Goal: Contribute content: Contribute content

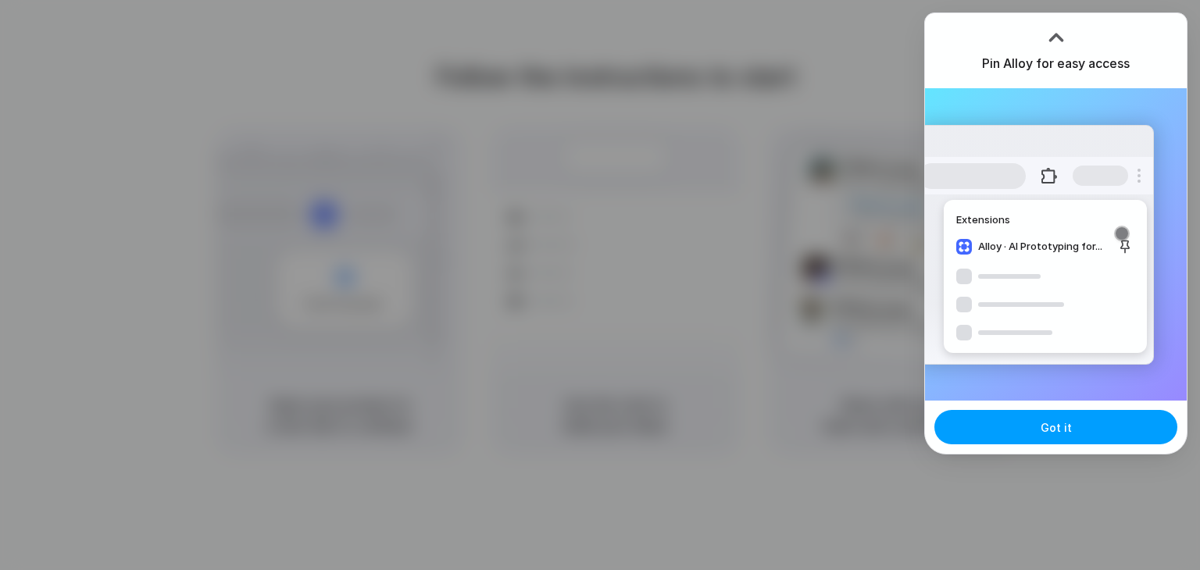
click at [1030, 430] on button "Got it" at bounding box center [1055, 427] width 243 height 34
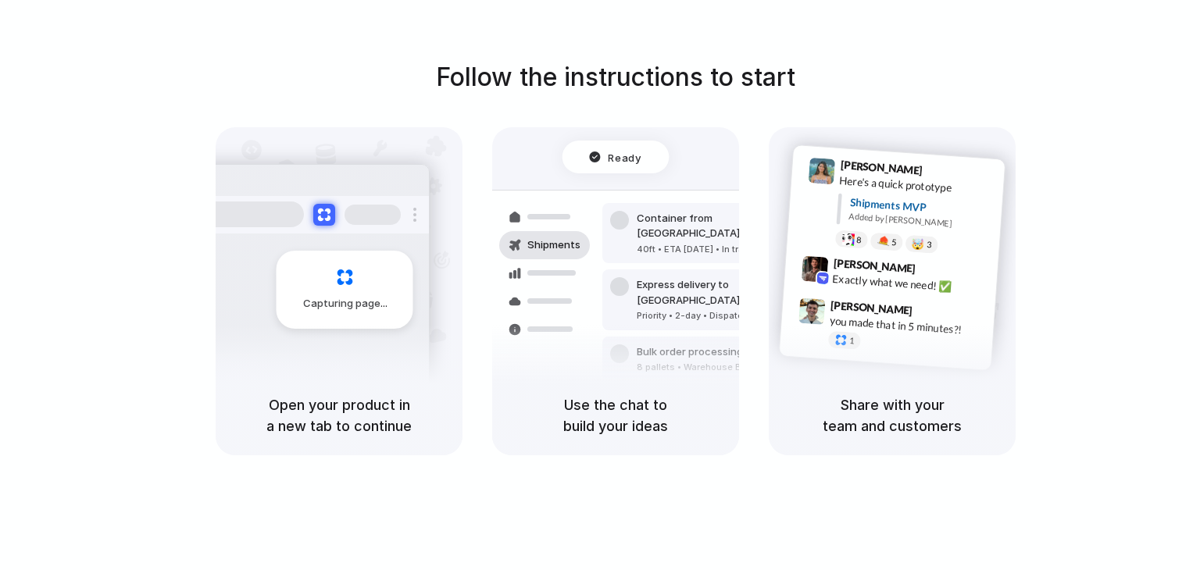
click at [580, 415] on h5 "Use the chat to build your ideas" at bounding box center [615, 416] width 209 height 42
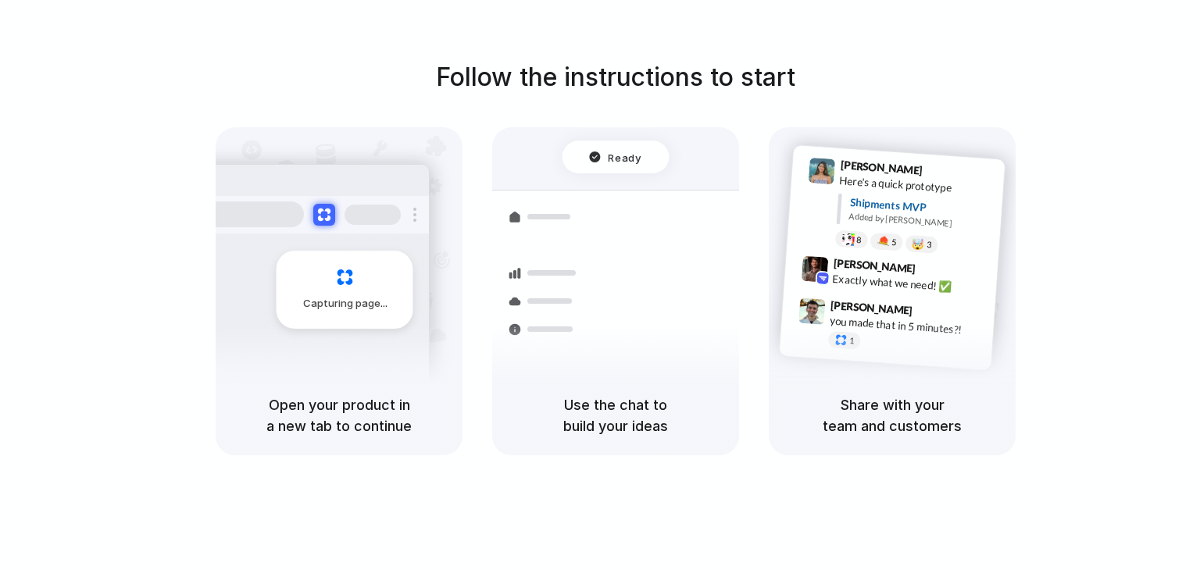
click at [616, 396] on div at bounding box center [619, 405] width 19 height 19
click at [613, 345] on div "Bulk order processing 8 pallets • Warehouse B • Packed" at bounding box center [707, 367] width 211 height 45
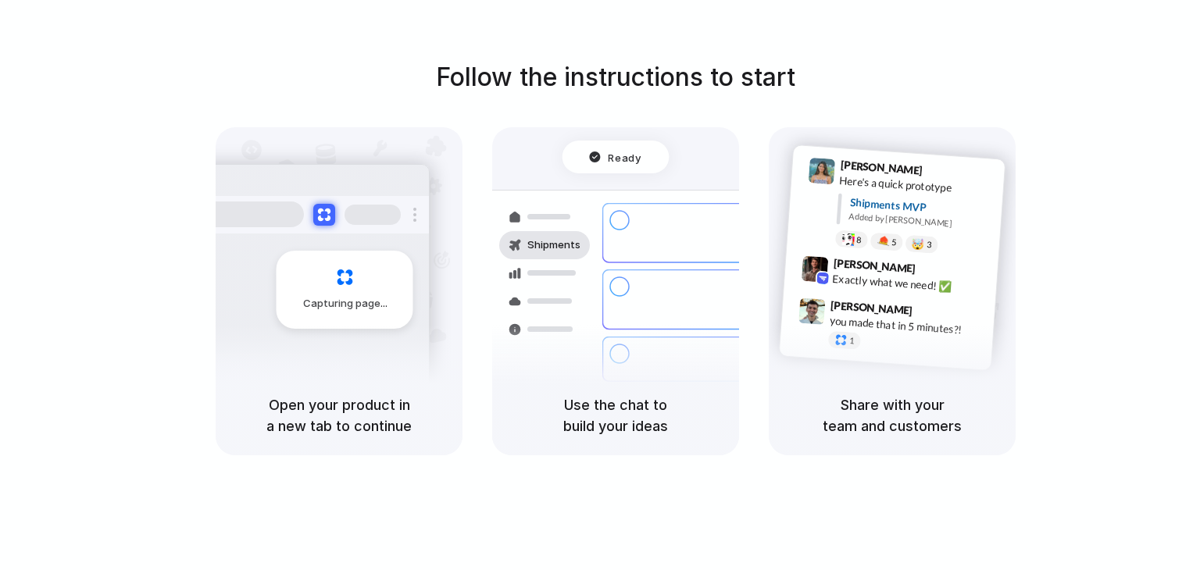
click at [562, 154] on div "Ready" at bounding box center [615, 157] width 107 height 33
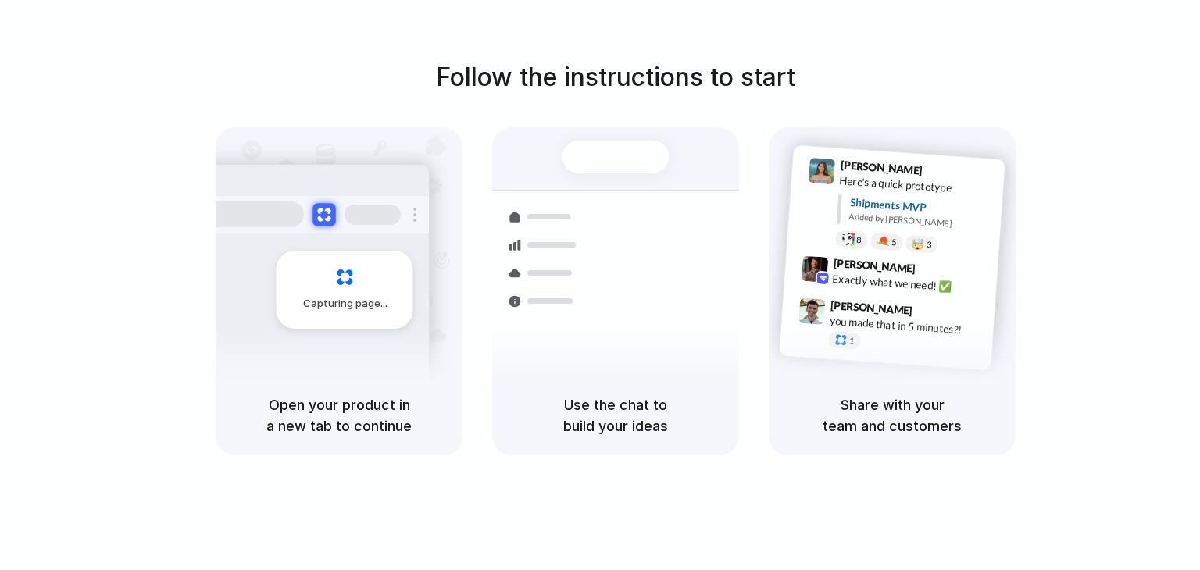
click at [313, 212] on button at bounding box center [323, 214] width 23 height 23
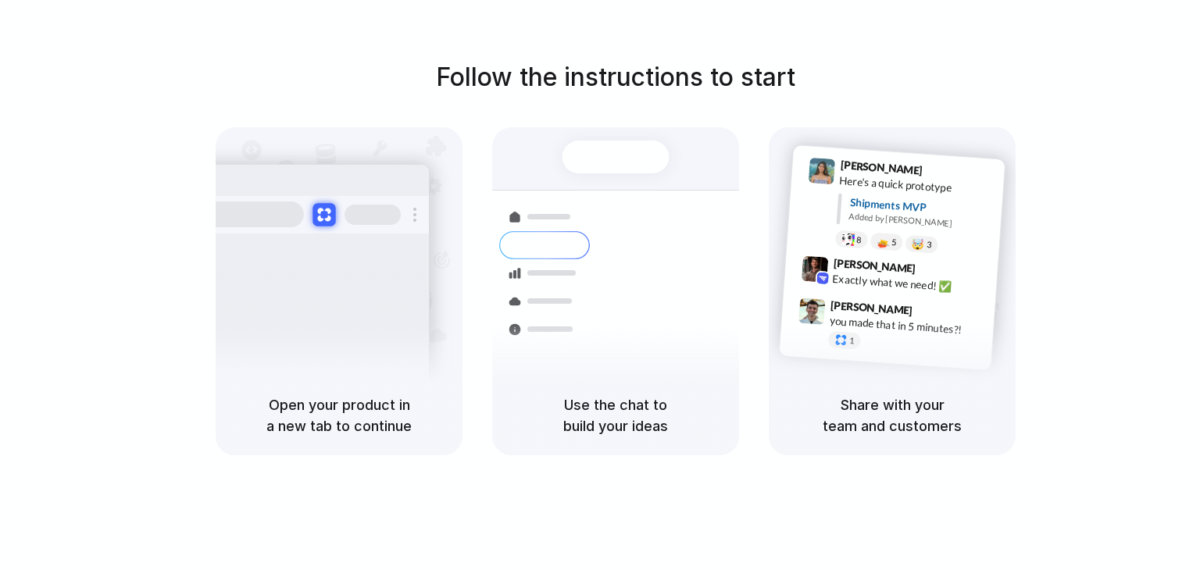
click at [313, 212] on button at bounding box center [323, 214] width 23 height 23
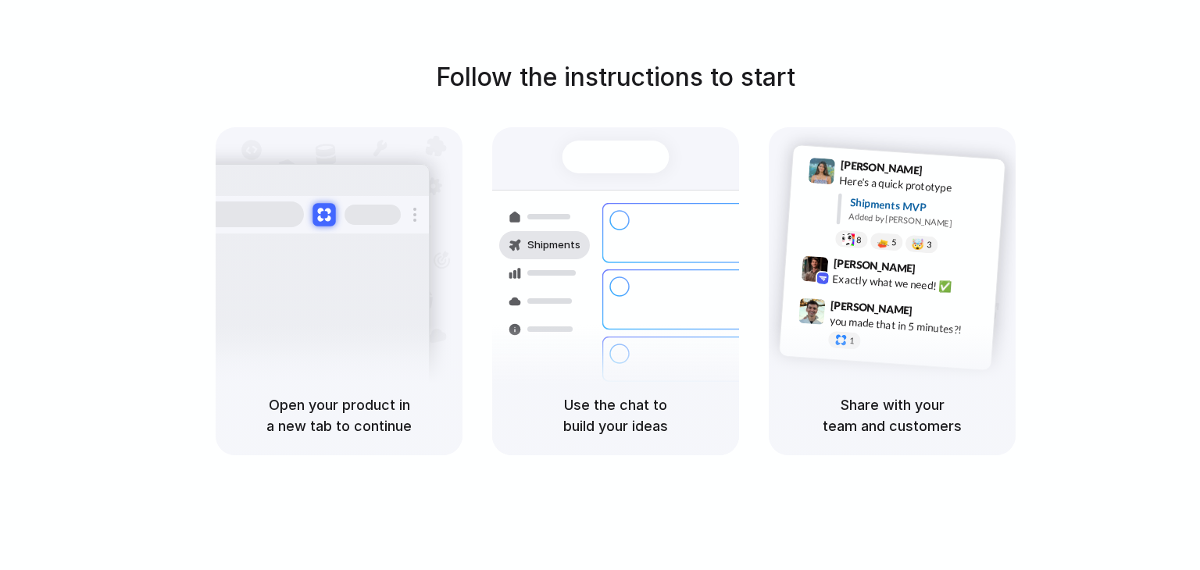
click at [313, 212] on button at bounding box center [323, 214] width 23 height 23
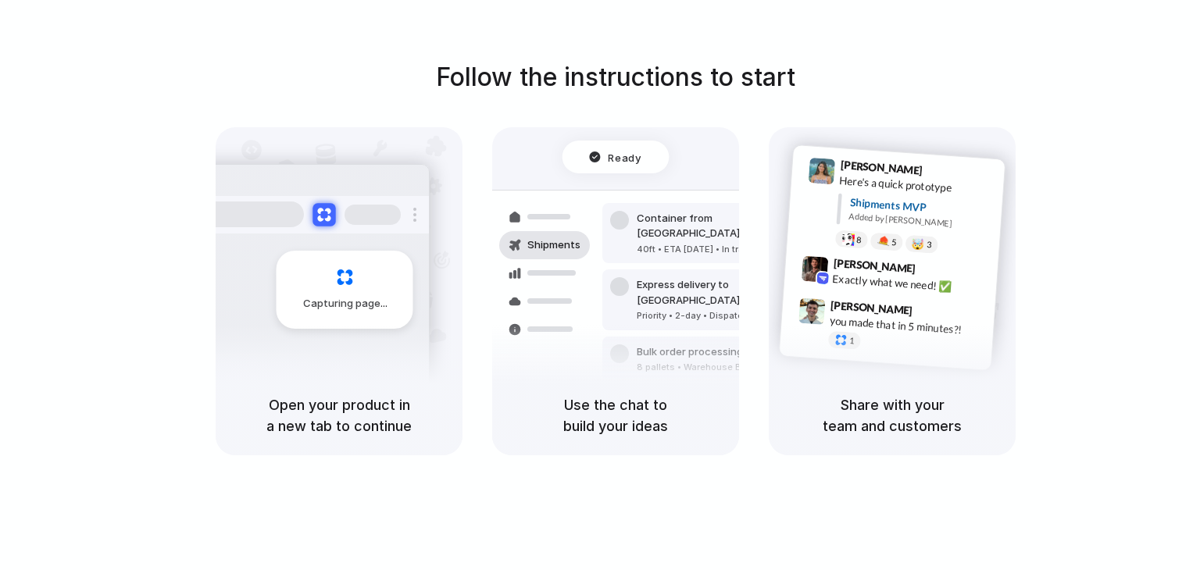
click at [326, 210] on button at bounding box center [323, 214] width 23 height 23
click at [312, 215] on div at bounding box center [312, 214] width 234 height 37
click at [321, 213] on button at bounding box center [323, 214] width 23 height 23
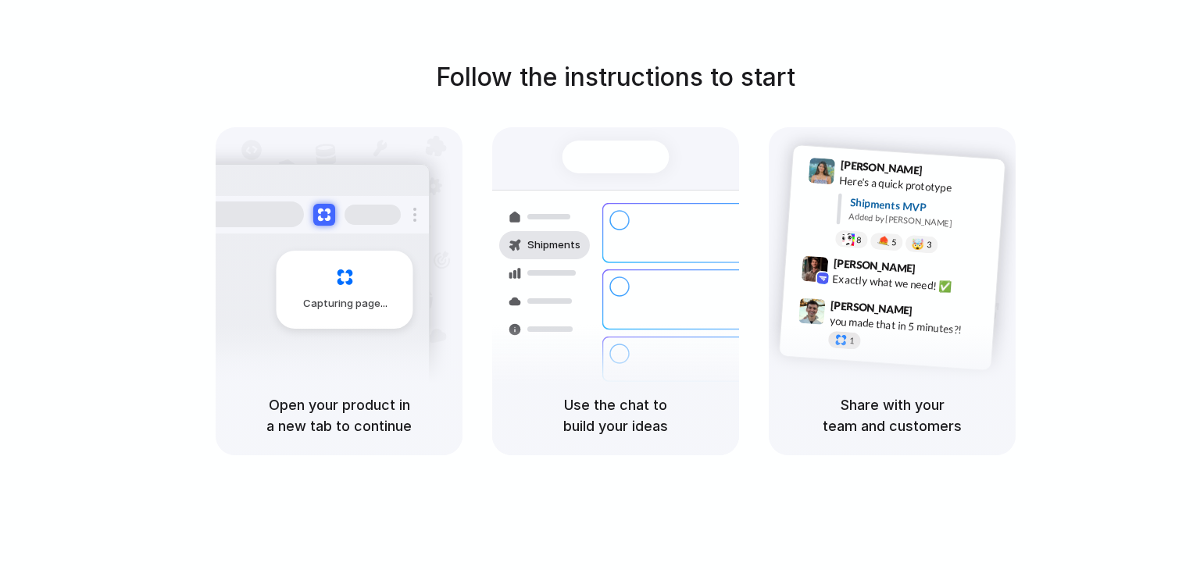
click at [847, 333] on div at bounding box center [840, 339] width 13 height 13
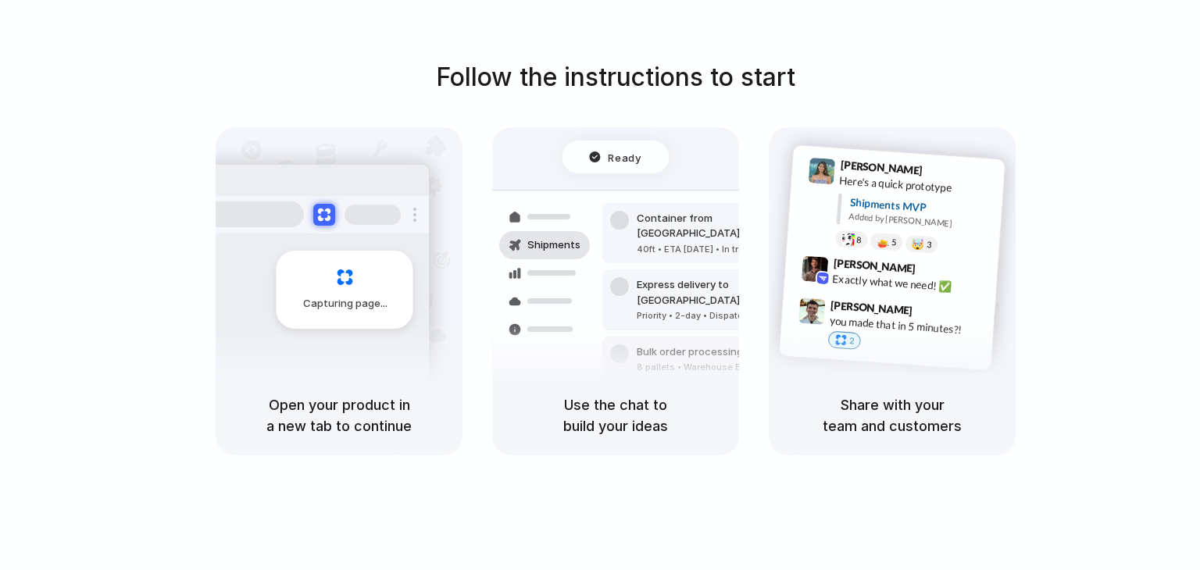
click at [843, 341] on div at bounding box center [840, 339] width 13 height 13
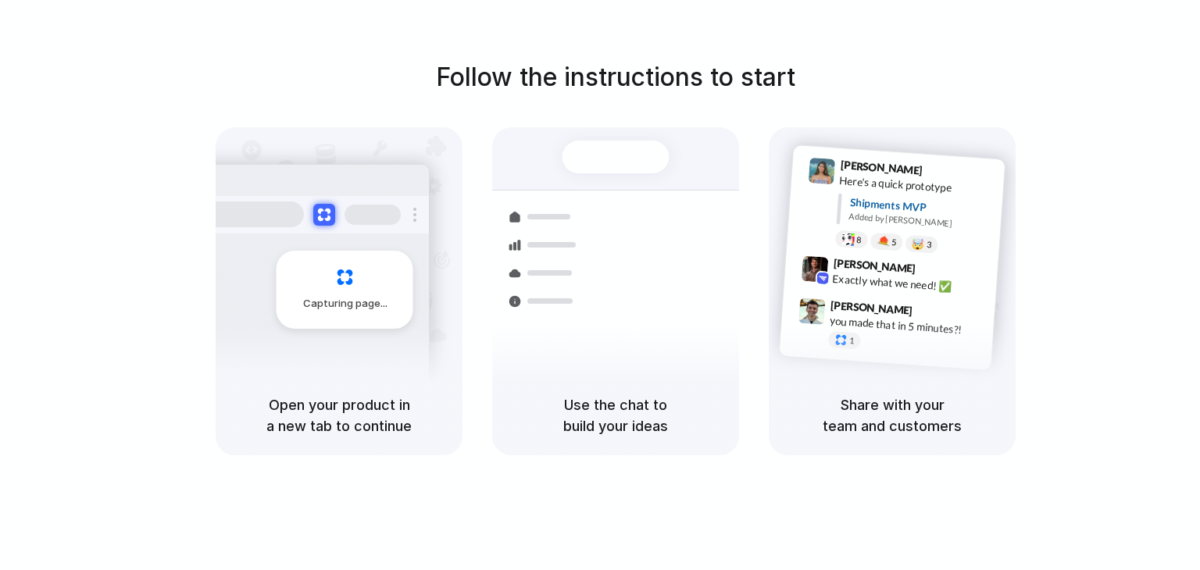
click at [880, 205] on div "Shipments MVP" at bounding box center [921, 207] width 145 height 26
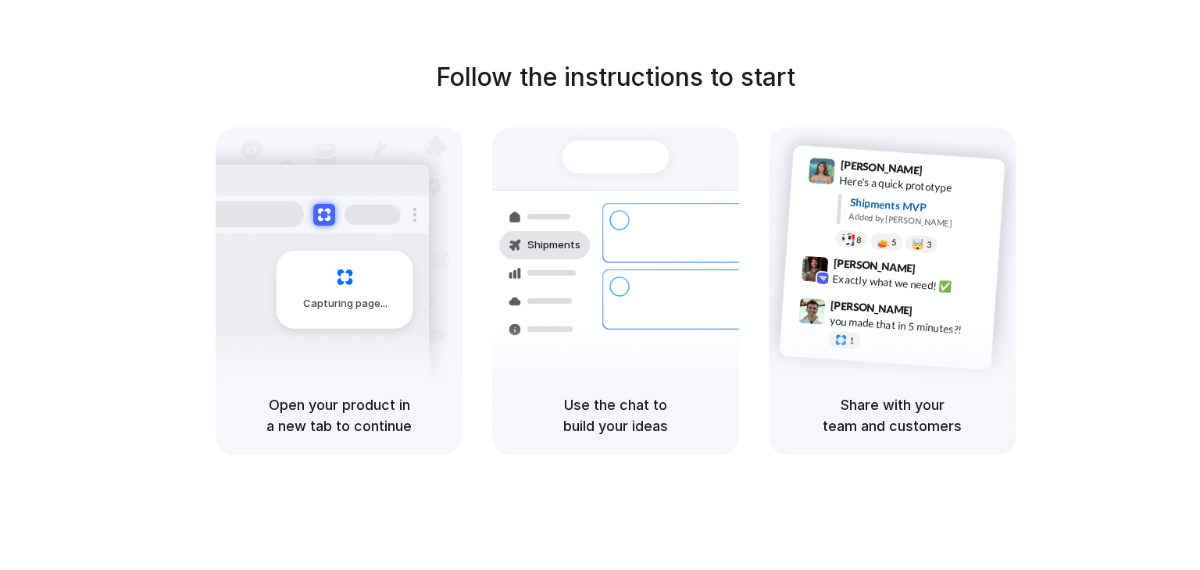
click at [907, 209] on div "Shipments MVP" at bounding box center [921, 207] width 145 height 26
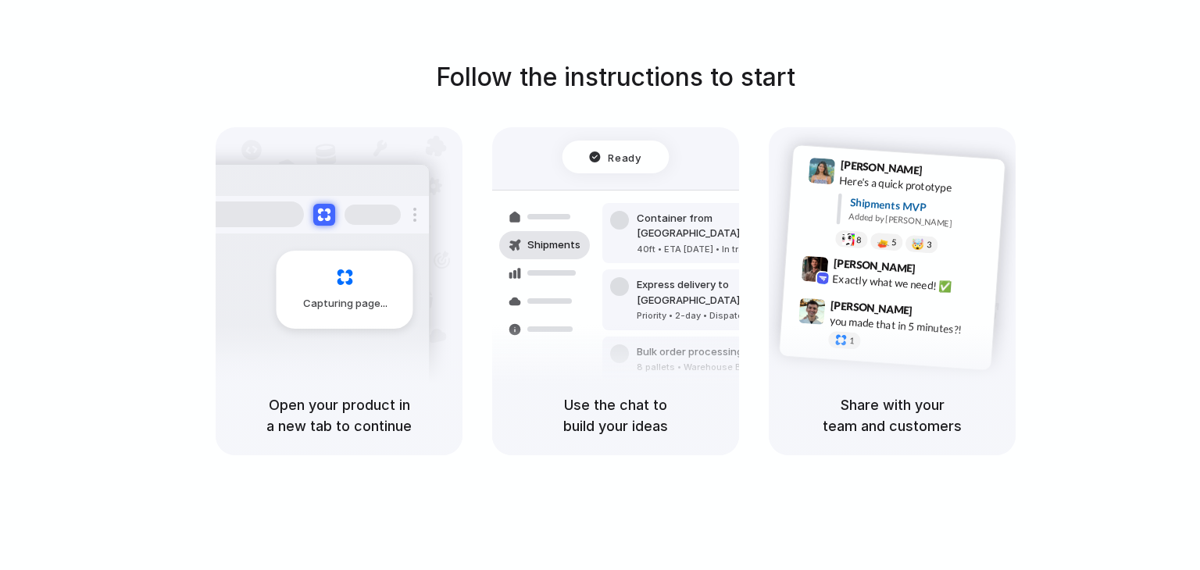
click at [609, 159] on span "Ready" at bounding box center [625, 157] width 33 height 16
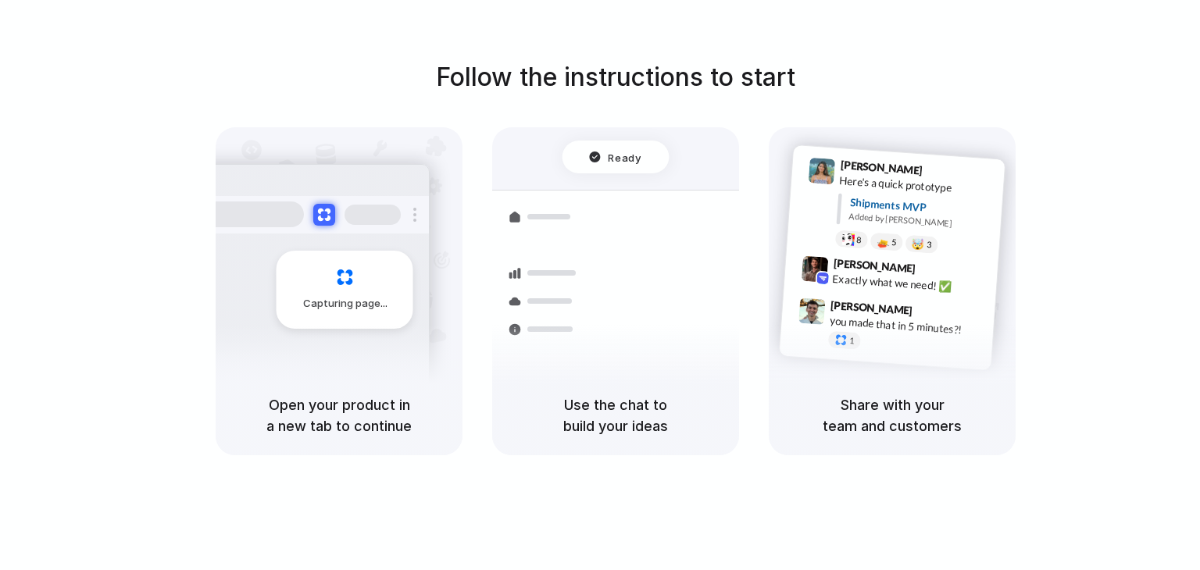
click at [597, 156] on div "Ready" at bounding box center [615, 157] width 52 height 16
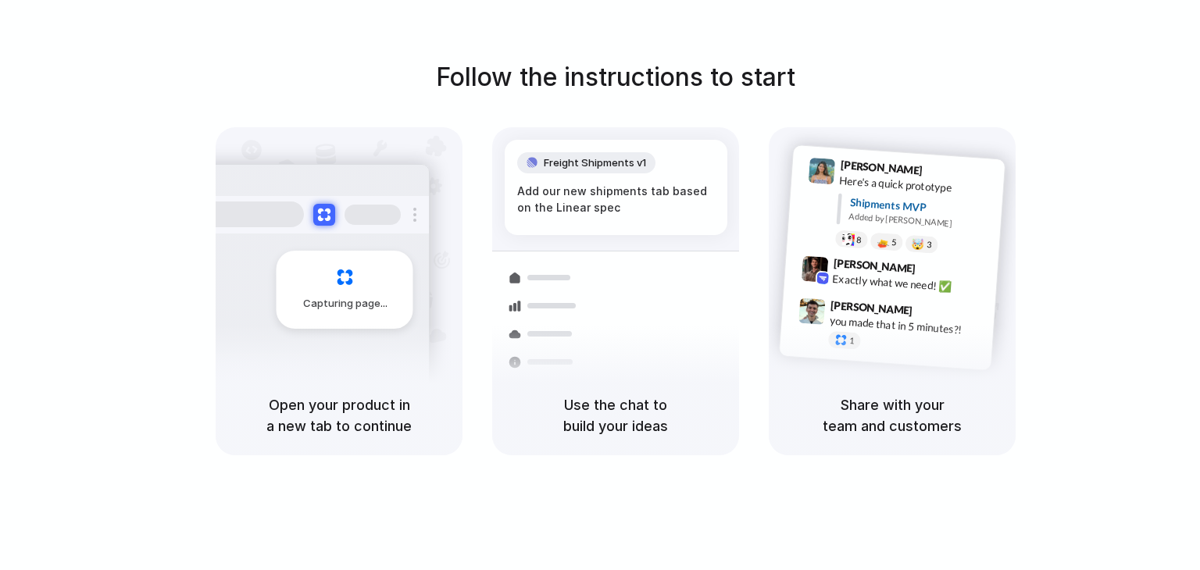
click at [356, 259] on div "Capturing page" at bounding box center [345, 290] width 137 height 78
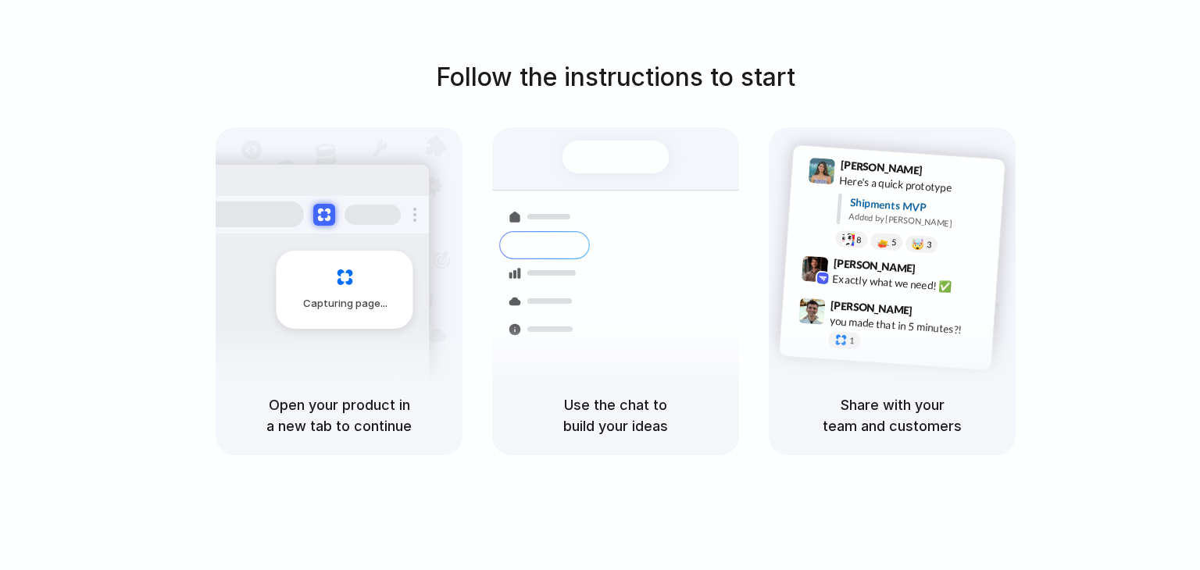
click at [335, 215] on div at bounding box center [312, 214] width 234 height 37
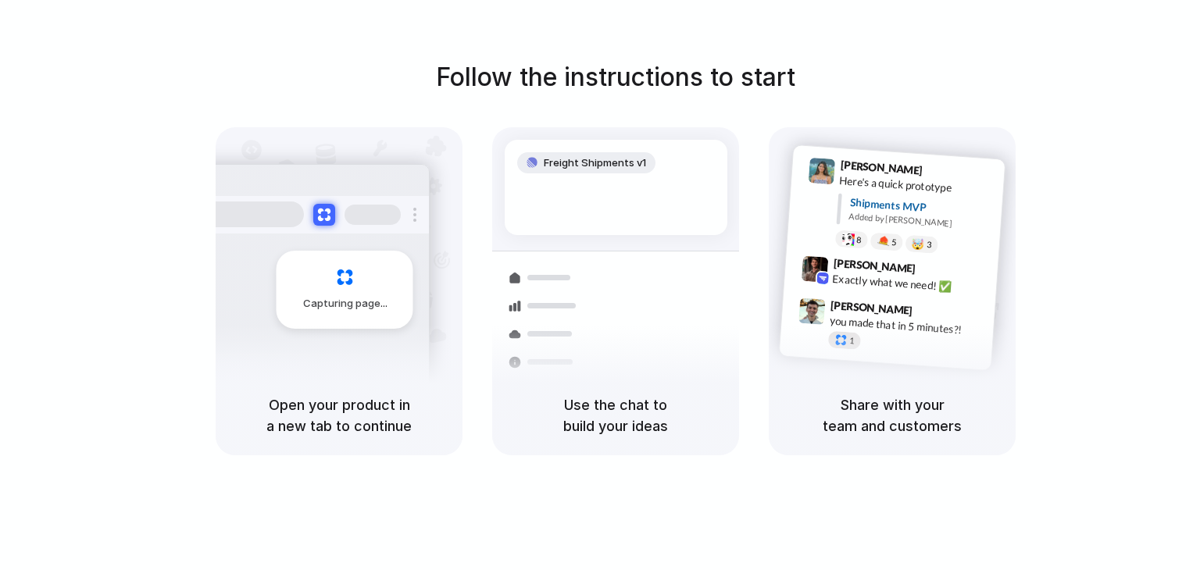
click at [852, 341] on span "1" at bounding box center [851, 340] width 5 height 9
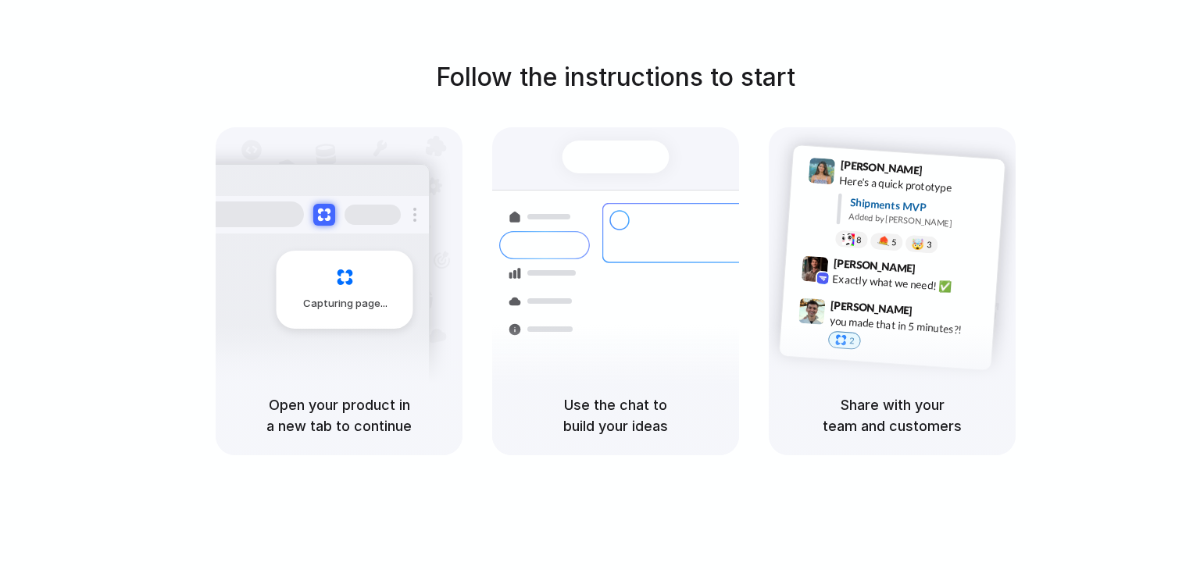
click at [844, 339] on div at bounding box center [840, 339] width 13 height 13
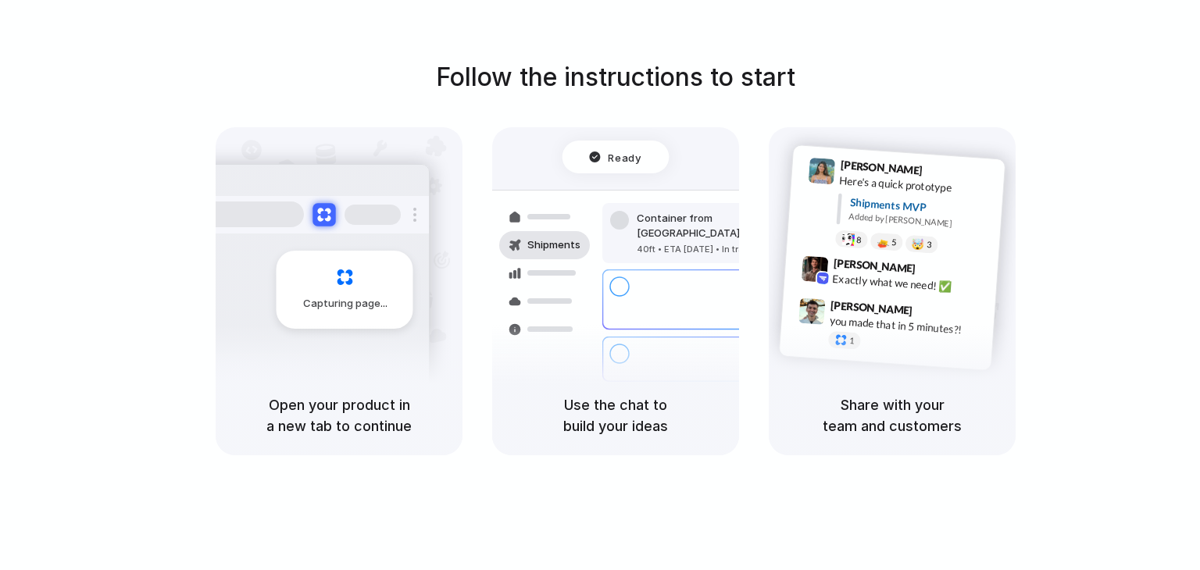
click at [328, 212] on button at bounding box center [323, 214] width 23 height 23
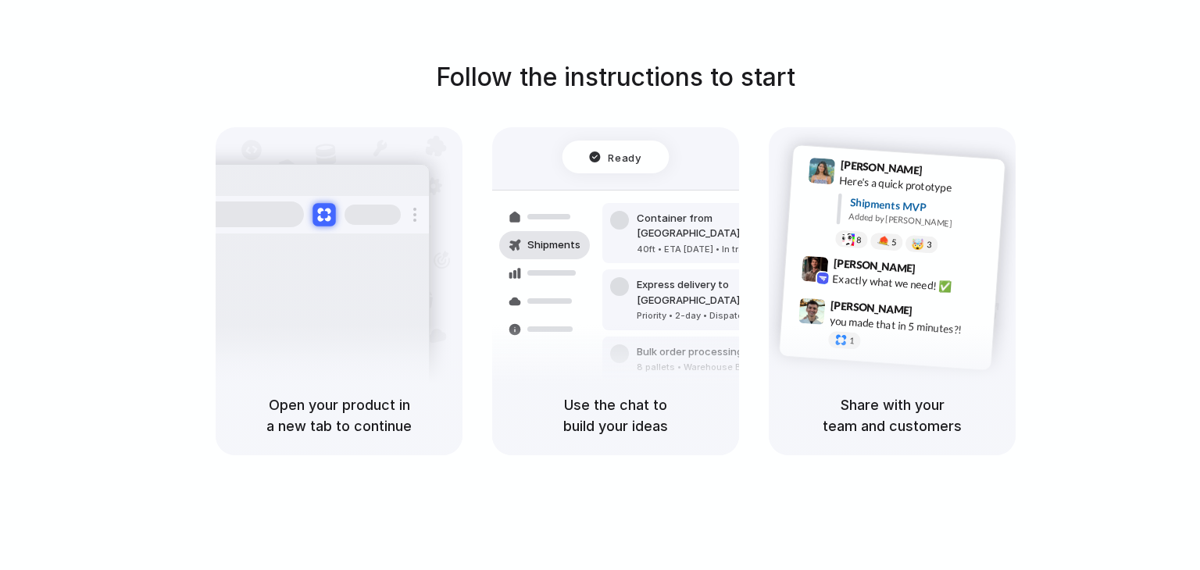
click at [320, 212] on button at bounding box center [323, 214] width 23 height 23
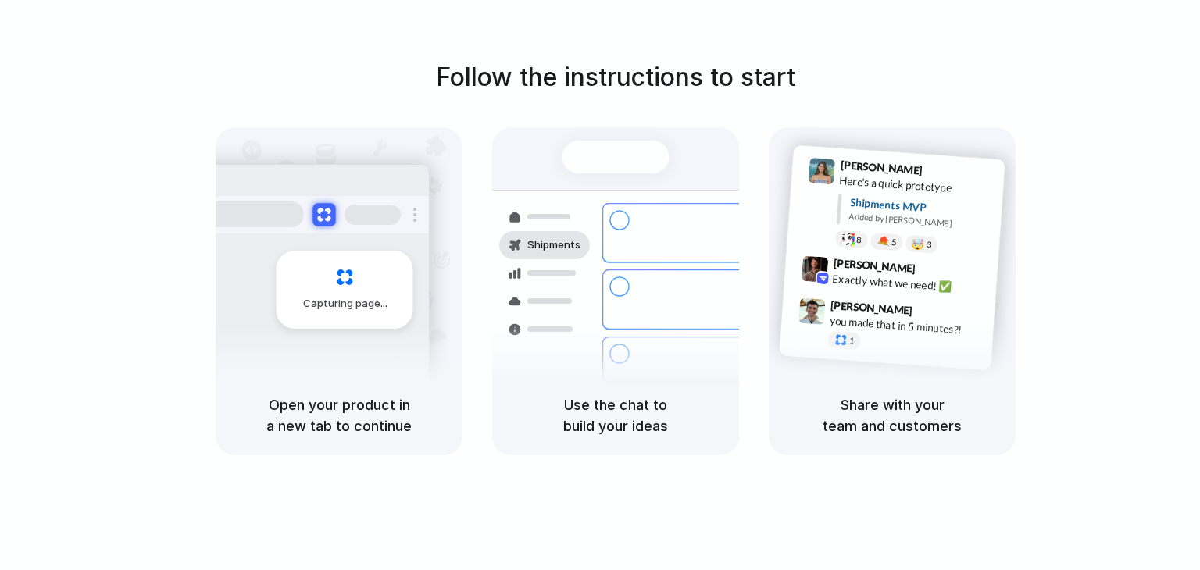
click at [318, 216] on button at bounding box center [323, 214] width 23 height 23
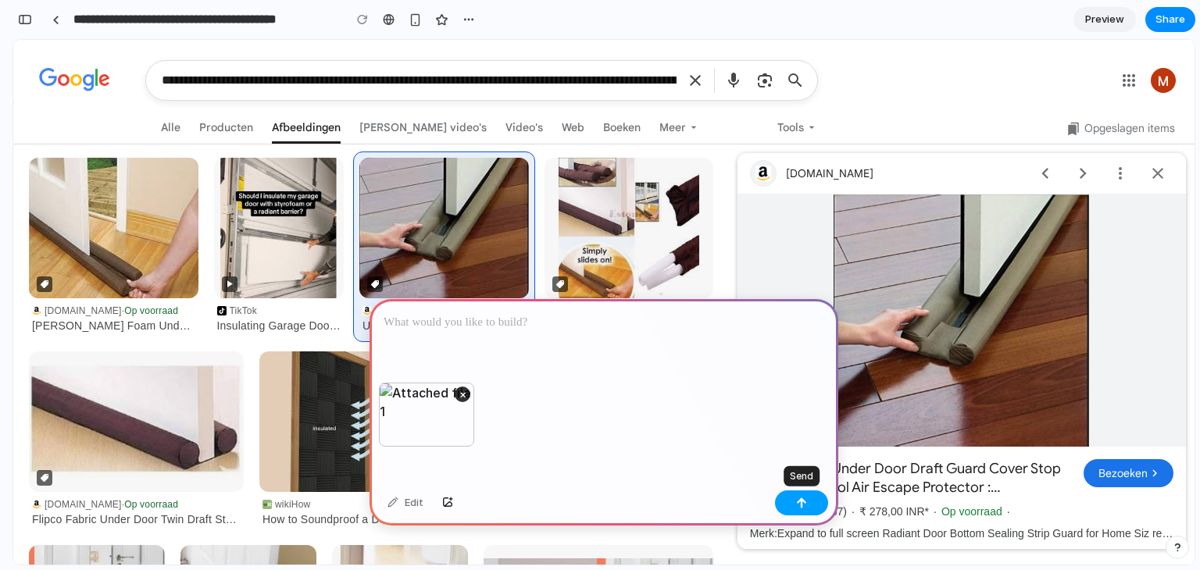
click at [803, 504] on div "button" at bounding box center [801, 503] width 11 height 11
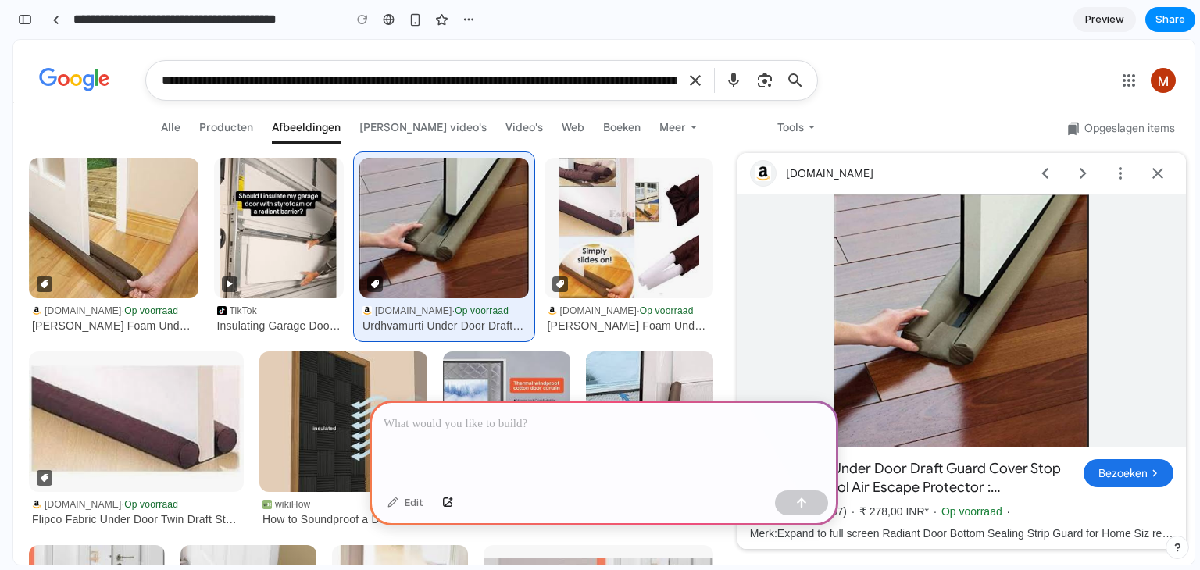
click at [451, 428] on div at bounding box center [604, 443] width 469 height 84
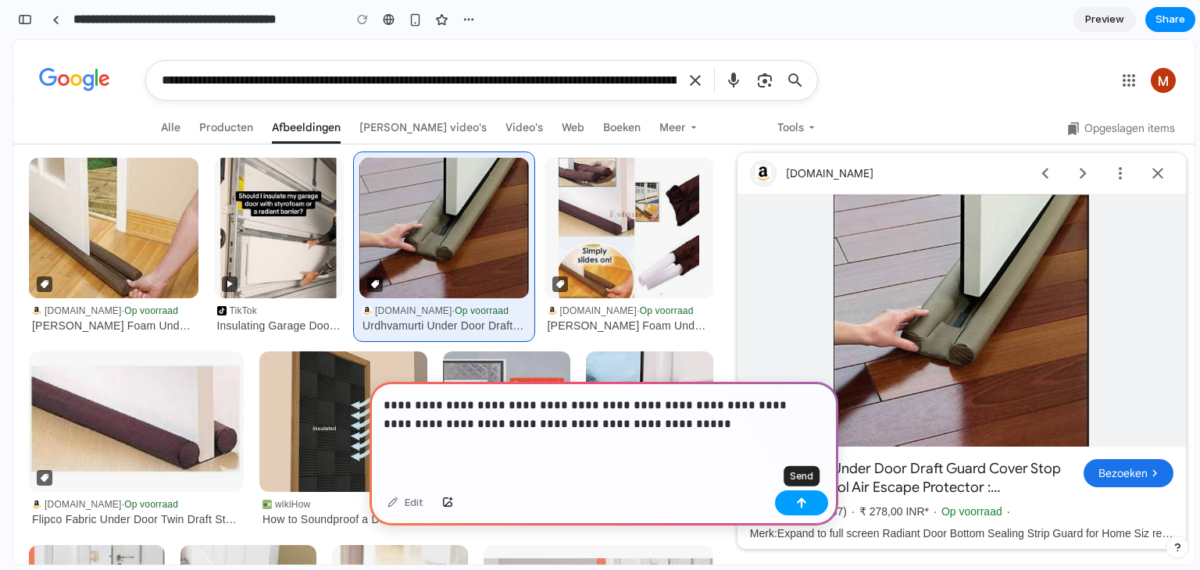
click at [803, 503] on div "button" at bounding box center [801, 503] width 11 height 11
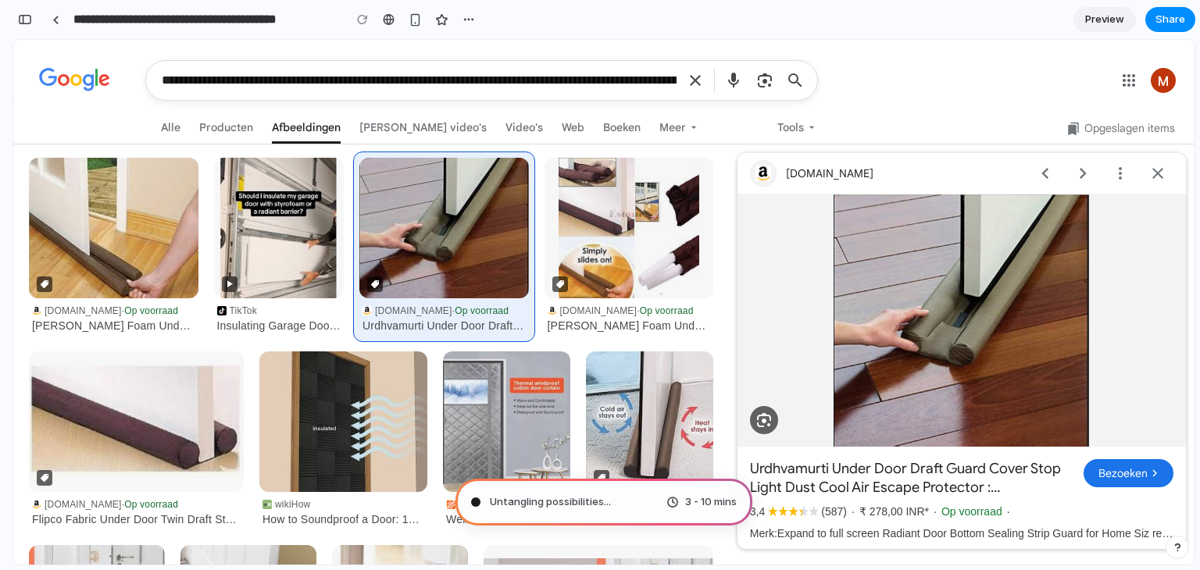
type input "**********"
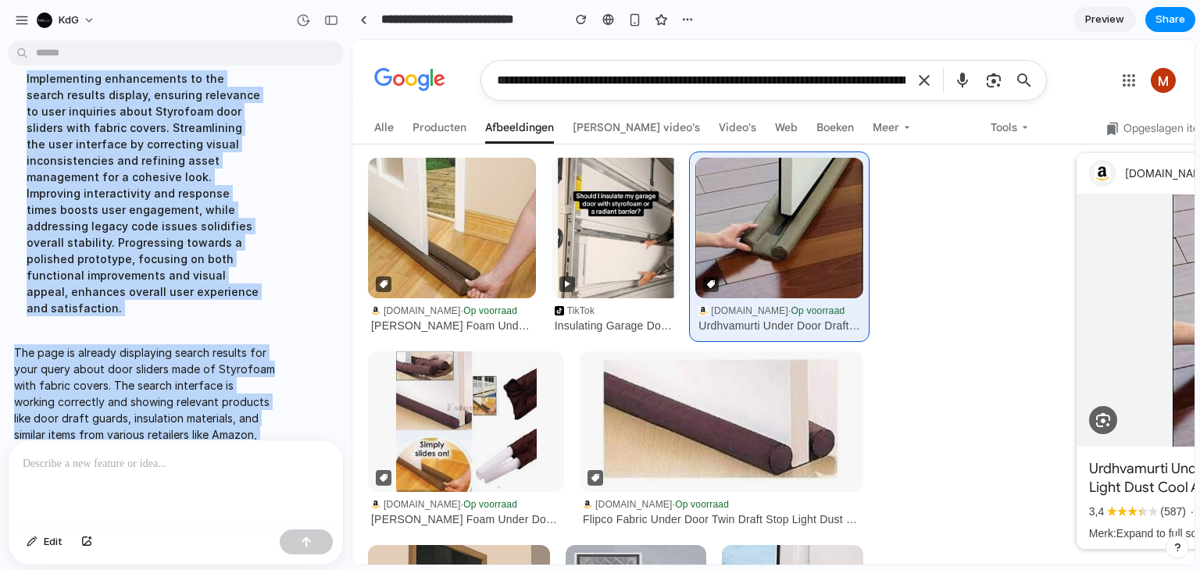
scroll to position [182, 0]
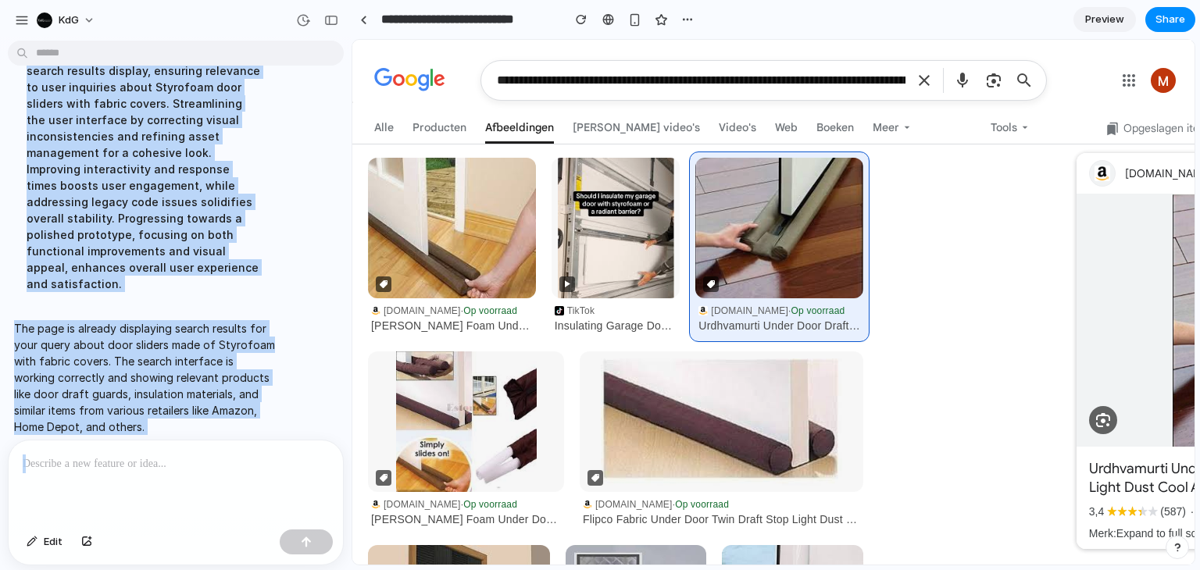
drag, startPoint x: 25, startPoint y: 154, endPoint x: 223, endPoint y: 516, distance: 412.5
click at [223, 516] on div "a door slider made of Styrofoam with a fabric cover underneath, preventing ligh…" at bounding box center [176, 308] width 352 height 523
copy div "Implementing enhancements to the search results display, ensuring relevance to …"
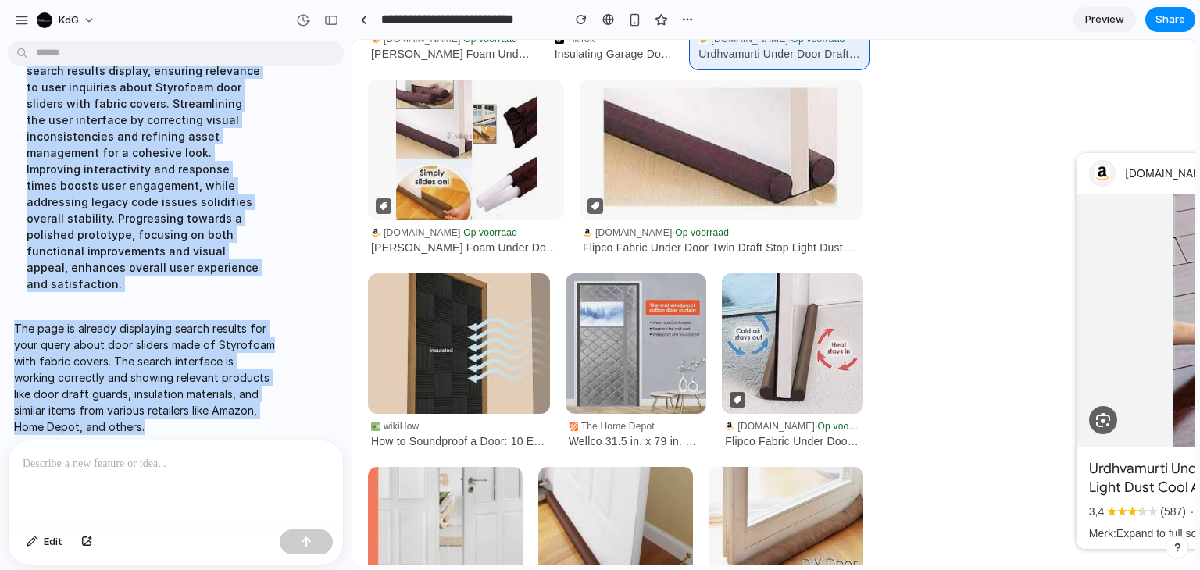
scroll to position [0, 0]
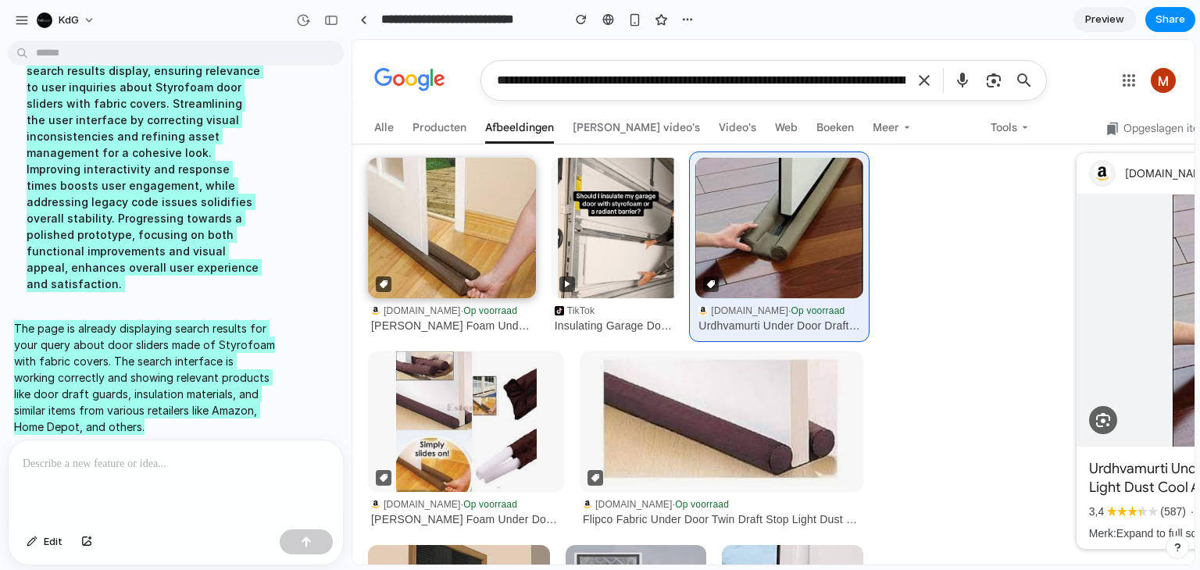
click at [482, 195] on img at bounding box center [452, 228] width 168 height 141
click at [748, 234] on img at bounding box center [779, 228] width 168 height 141
click at [923, 82] on icon at bounding box center [924, 80] width 19 height 39
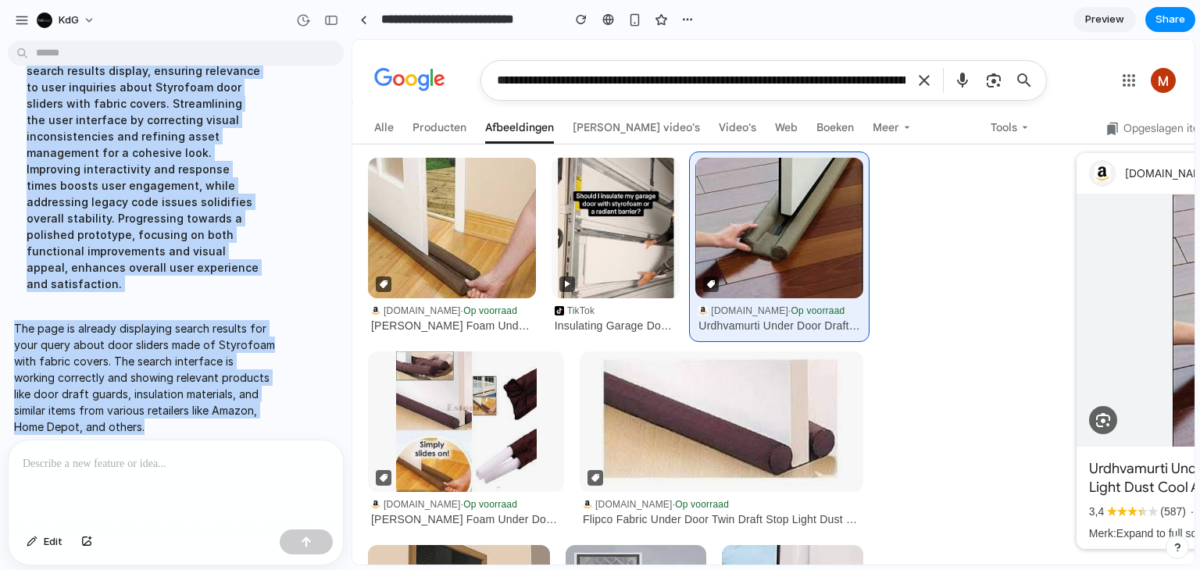
click at [257, 388] on p "The page is already displaying search results for your query about door sliders…" at bounding box center [144, 377] width 261 height 115
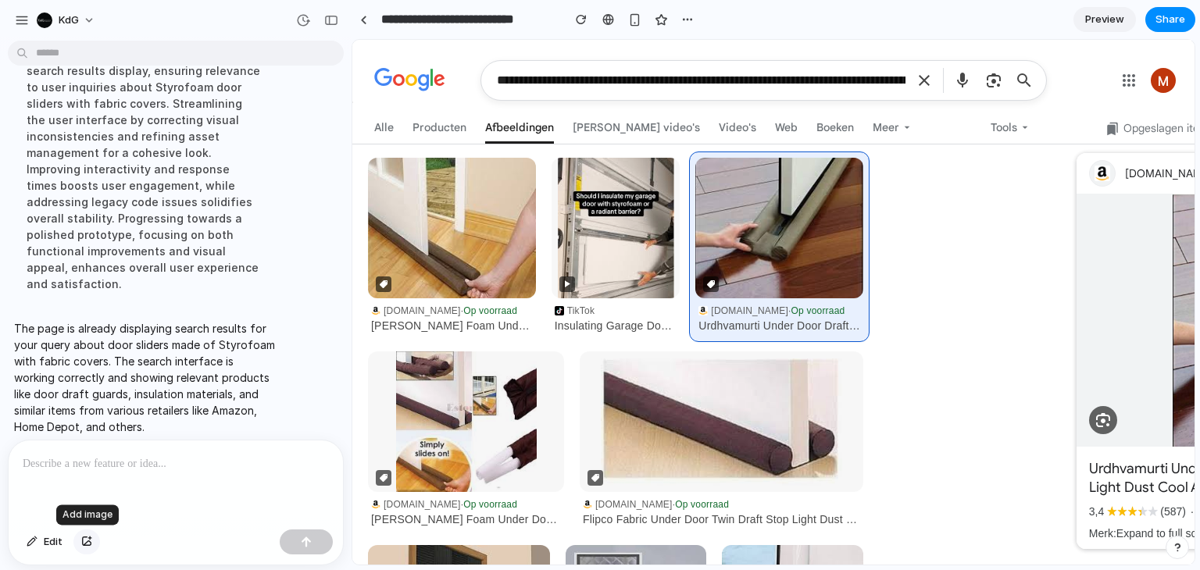
click at [87, 548] on button "button" at bounding box center [86, 542] width 27 height 25
click at [1105, 23] on span "Preview" at bounding box center [1104, 20] width 39 height 16
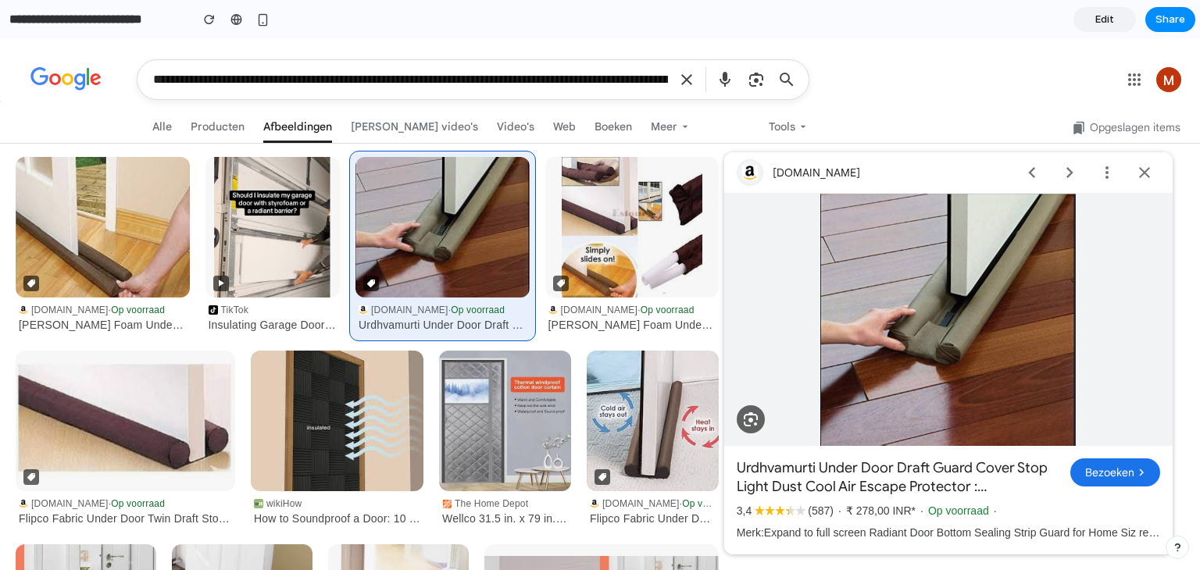
click at [1094, 26] on link "Edit" at bounding box center [1104, 19] width 62 height 25
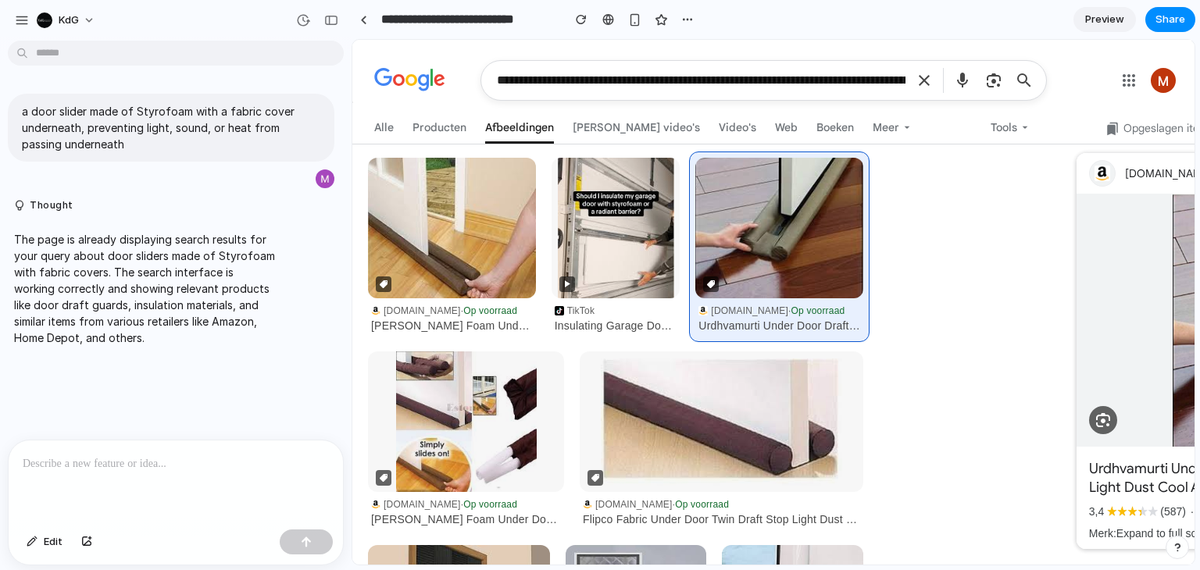
click at [1094, 26] on span "Preview" at bounding box center [1104, 20] width 39 height 16
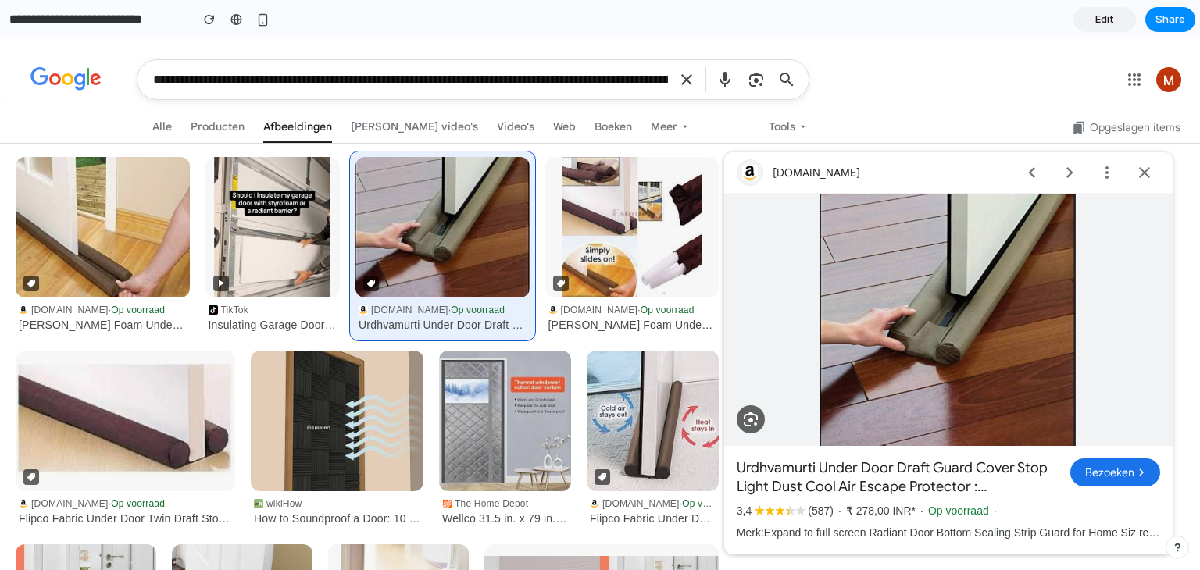
click at [1094, 26] on link "Edit" at bounding box center [1104, 19] width 62 height 25
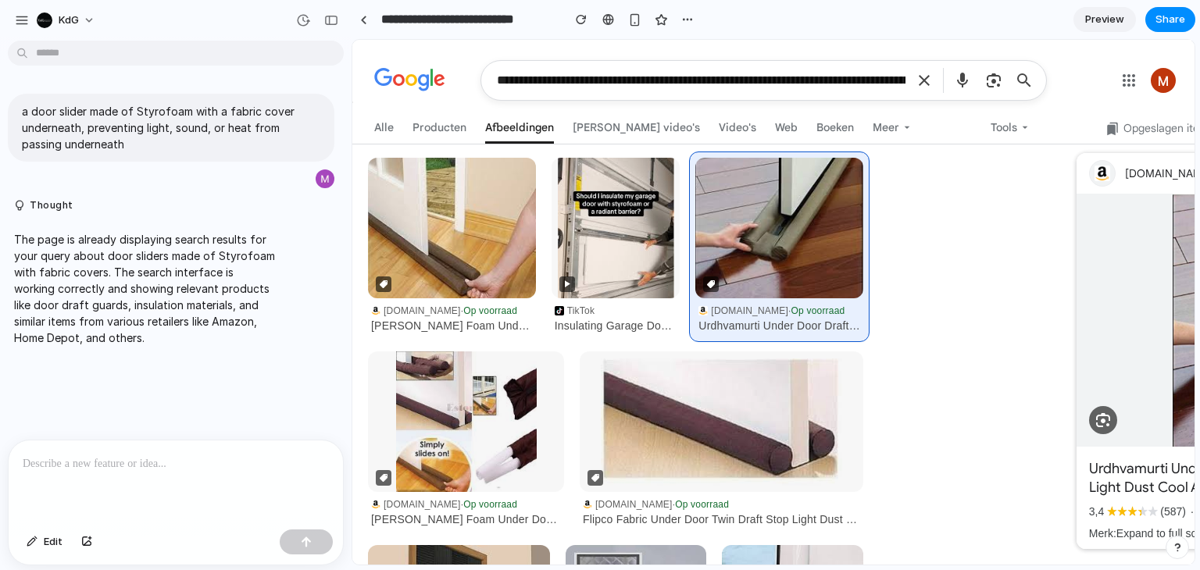
click at [1094, 26] on span "Preview" at bounding box center [1104, 20] width 39 height 16
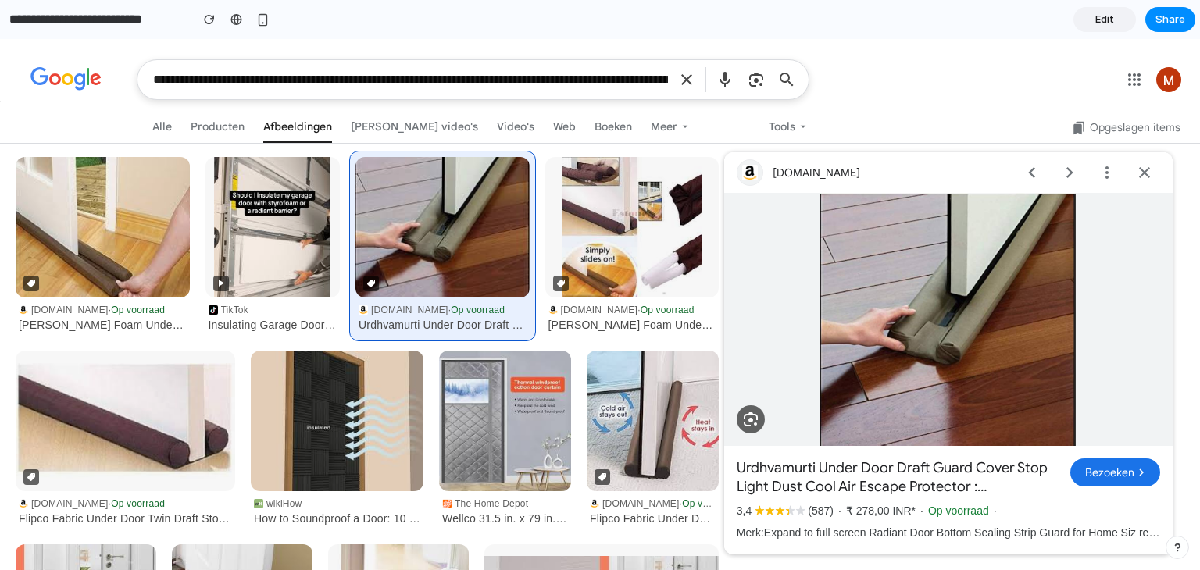
click at [684, 78] on icon at bounding box center [686, 79] width 11 height 11
click at [1098, 18] on span "Edit" at bounding box center [1104, 20] width 19 height 16
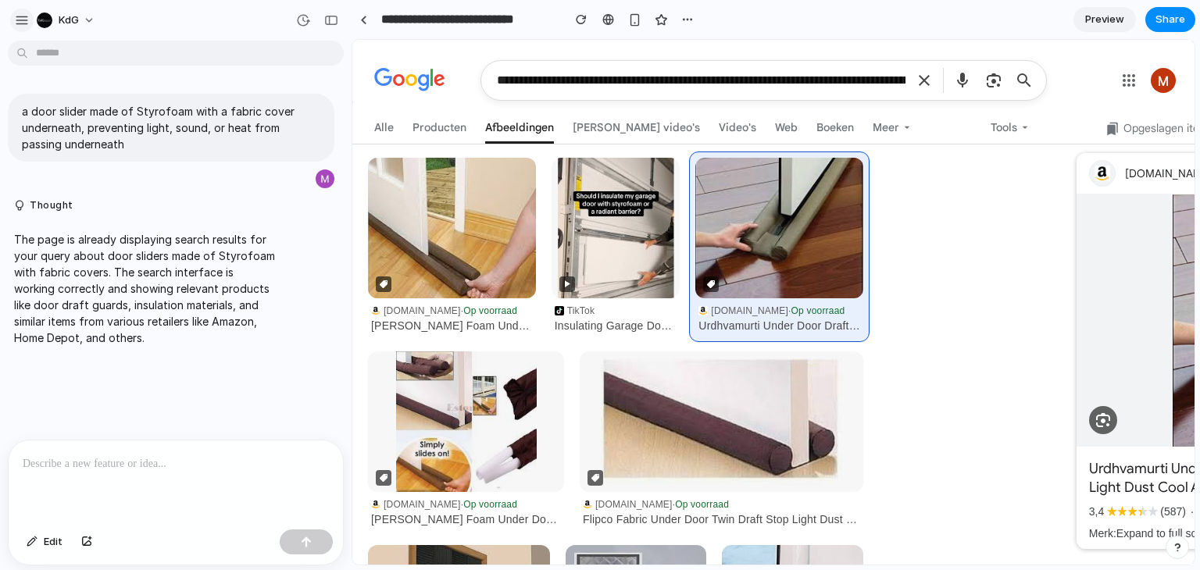
click at [18, 22] on div "button" at bounding box center [22, 20] width 14 height 14
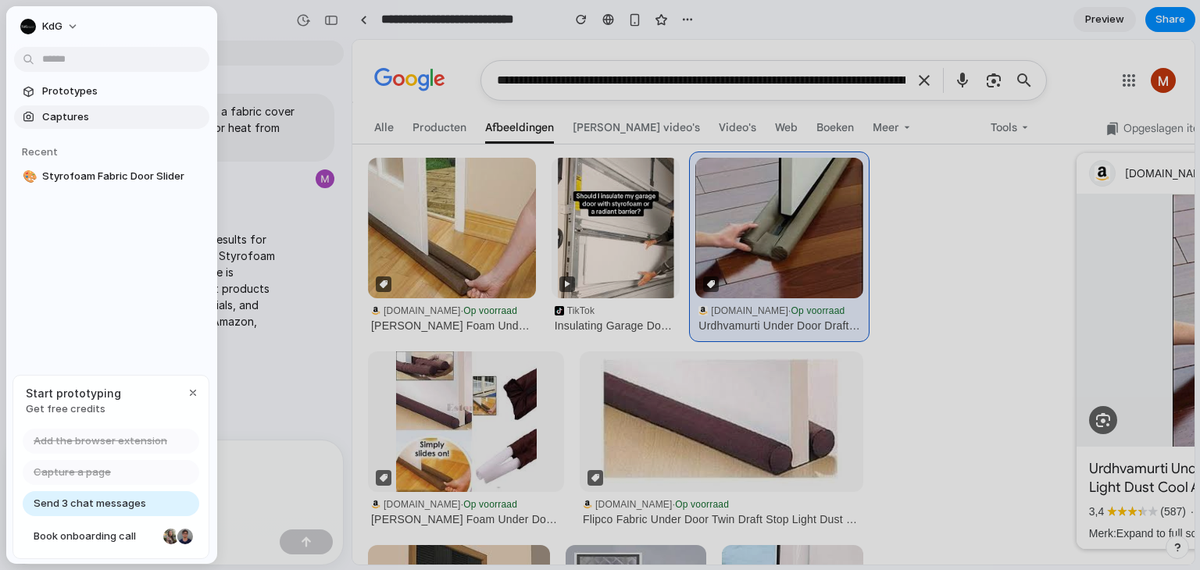
click at [52, 120] on span "Captures" at bounding box center [122, 117] width 161 height 16
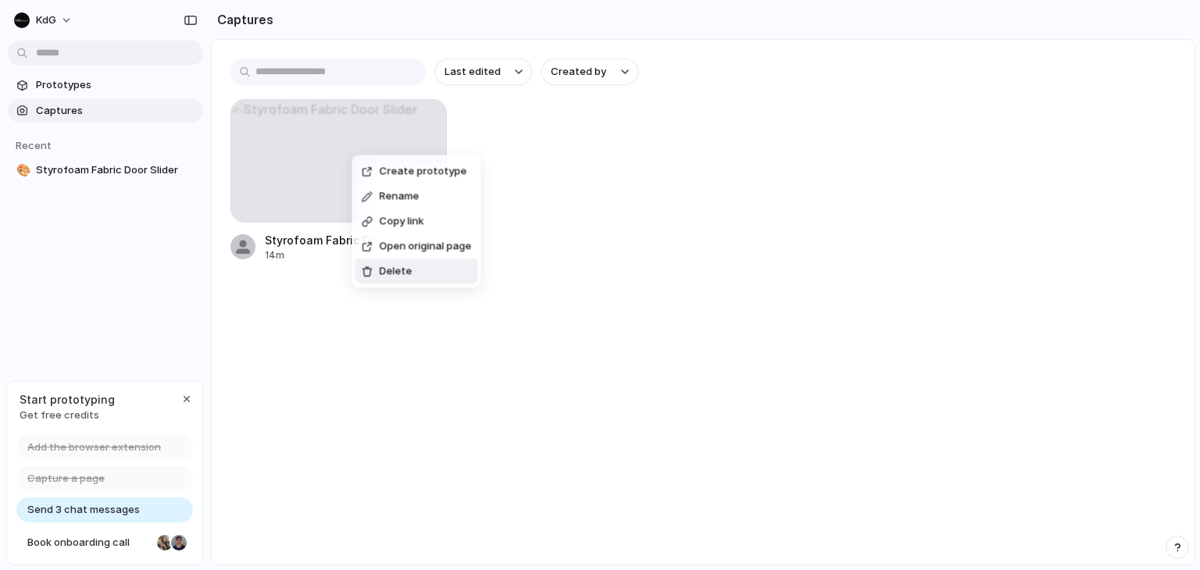
click at [393, 276] on span "Delete" at bounding box center [395, 272] width 33 height 16
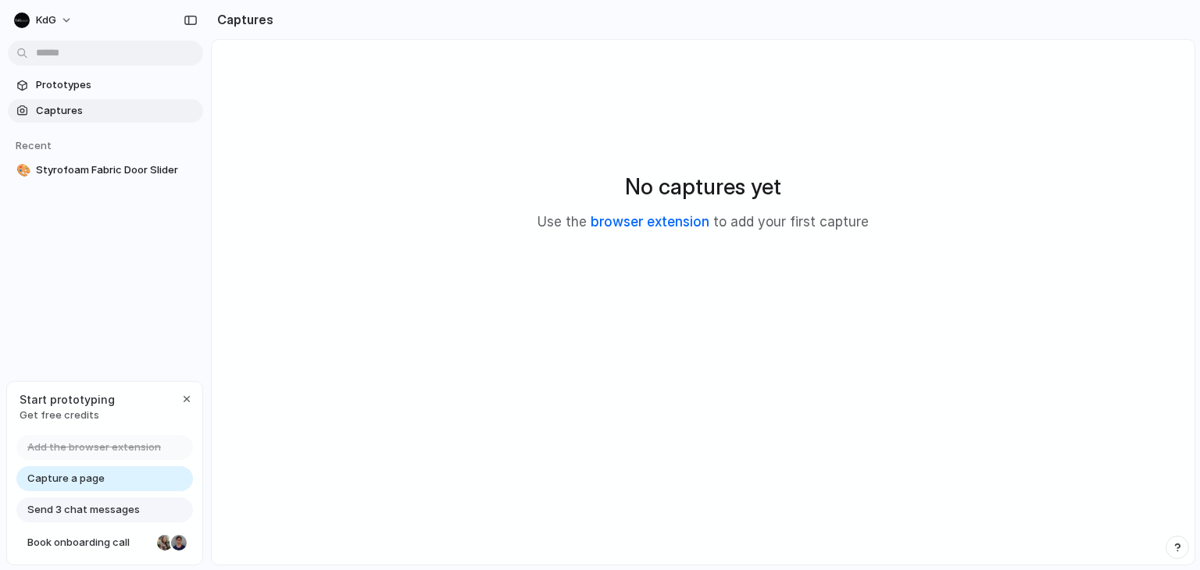
click at [637, 216] on link "browser extension" at bounding box center [650, 222] width 119 height 16
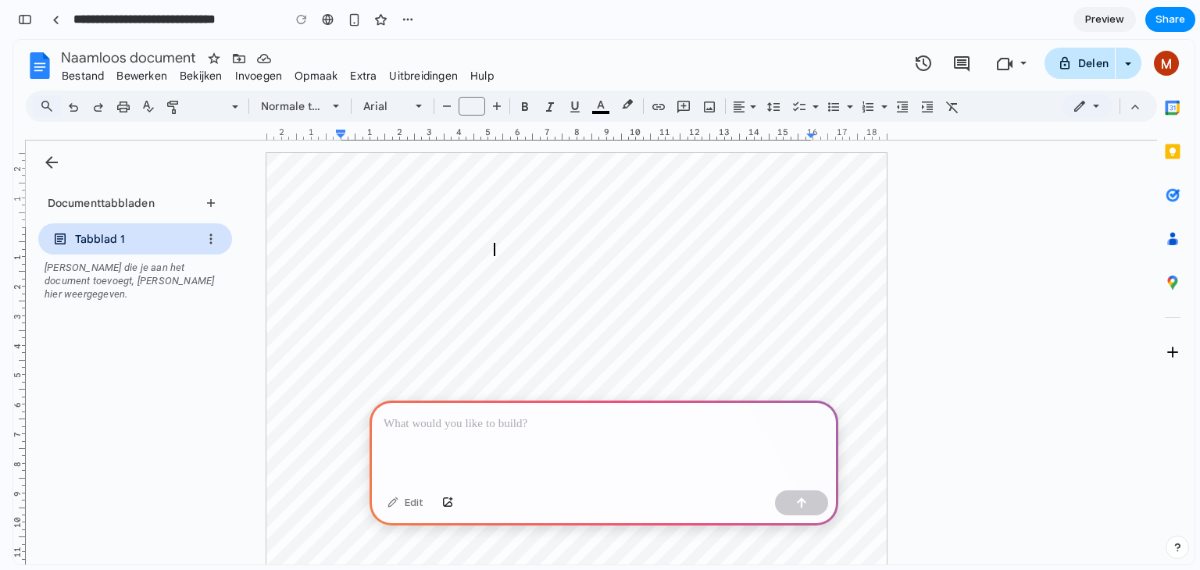
click at [494, 251] on div at bounding box center [495, 249] width 2 height 13
click at [427, 415] on p at bounding box center [604, 424] width 441 height 19
paste div
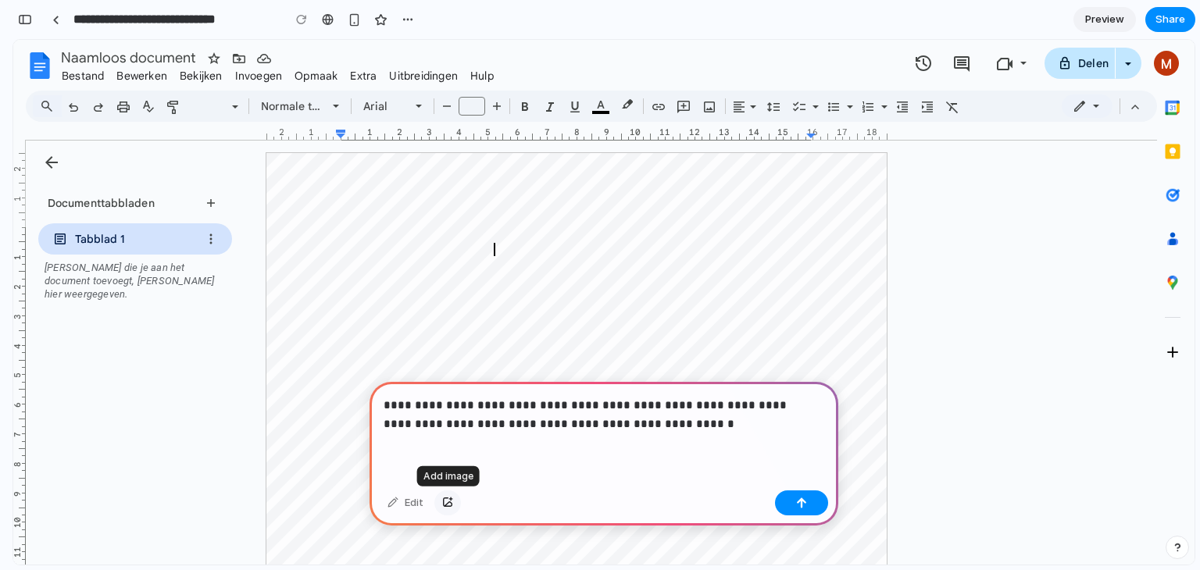
click at [453, 507] on button "button" at bounding box center [447, 503] width 27 height 25
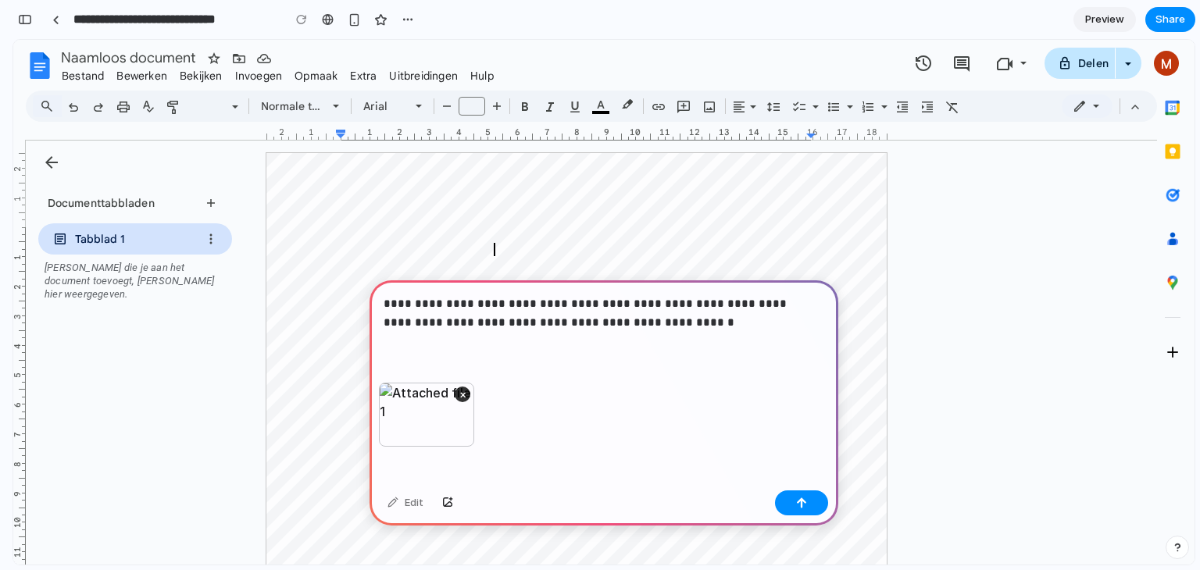
click at [671, 310] on p "**********" at bounding box center [601, 313] width 434 height 37
click at [802, 498] on div "button" at bounding box center [801, 503] width 11 height 11
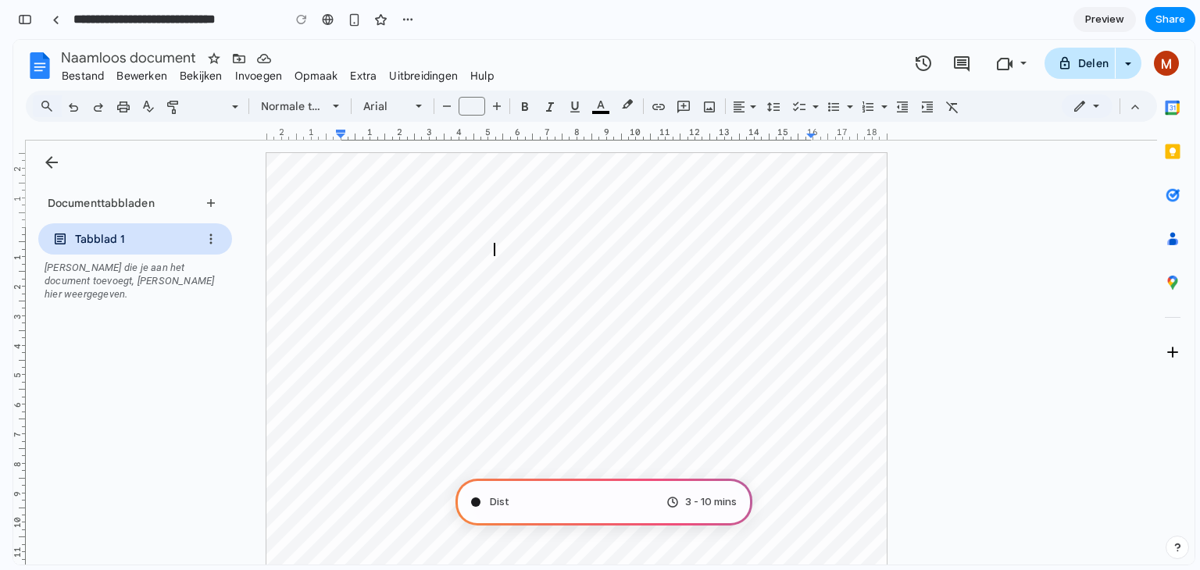
scroll to position [106, 0]
type input "**********"
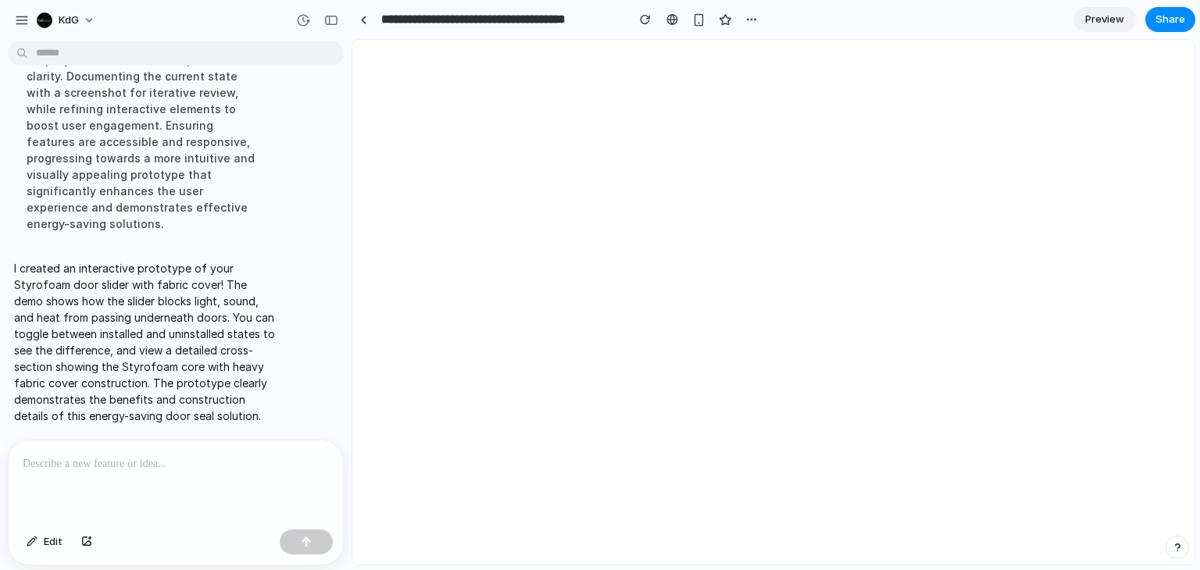
scroll to position [0, 0]
